Goal: Check status

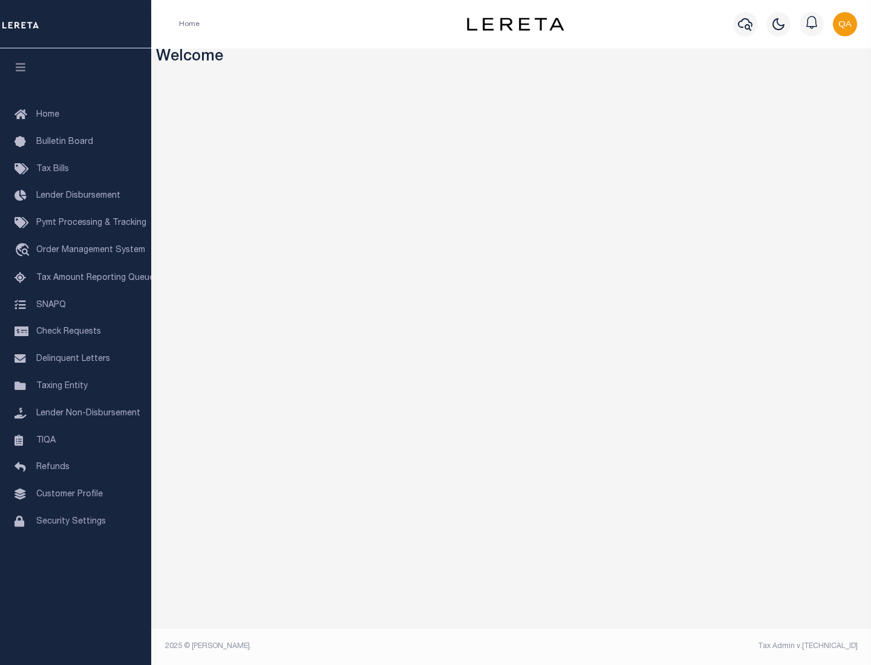
click at [76, 332] on span "Check Requests" at bounding box center [68, 332] width 65 height 8
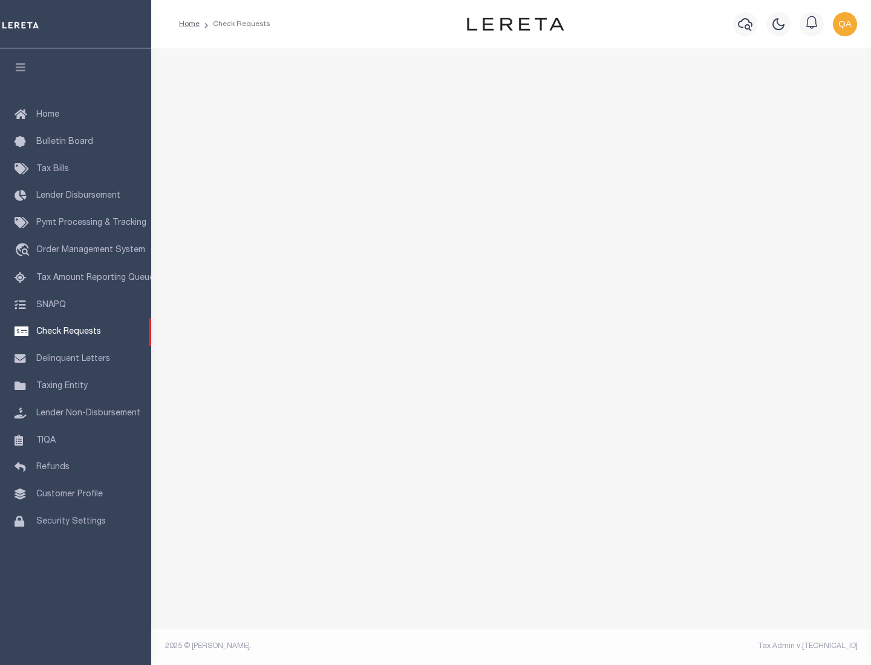
select select "50"
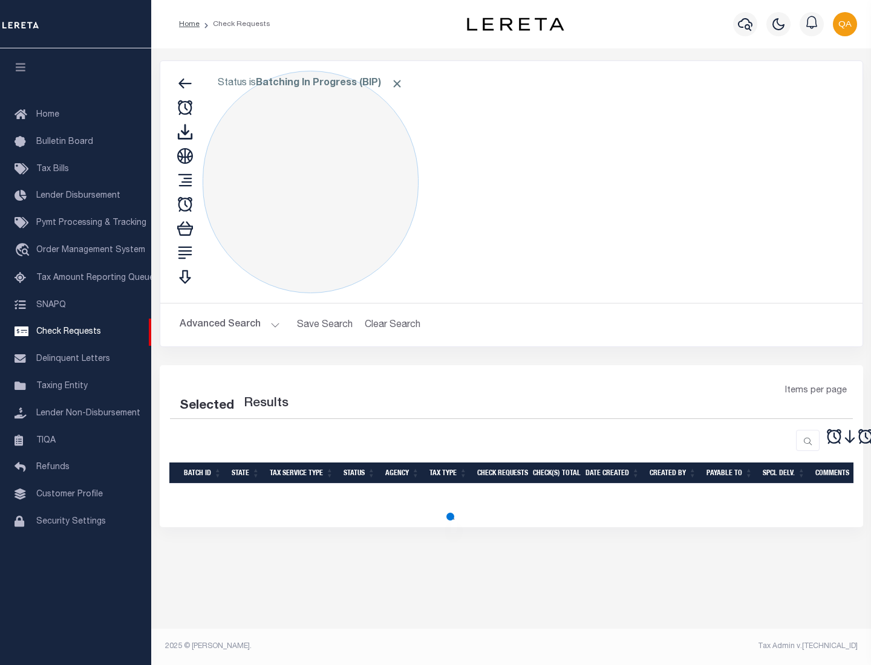
select select "50"
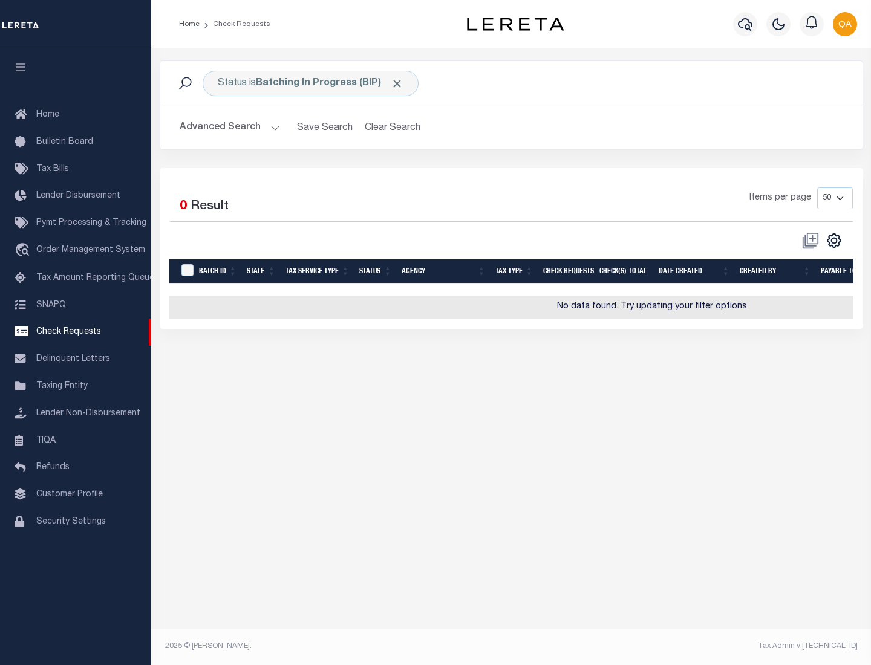
click at [397, 83] on span "Click to Remove" at bounding box center [397, 83] width 13 height 13
